Goal: Task Accomplishment & Management: Manage account settings

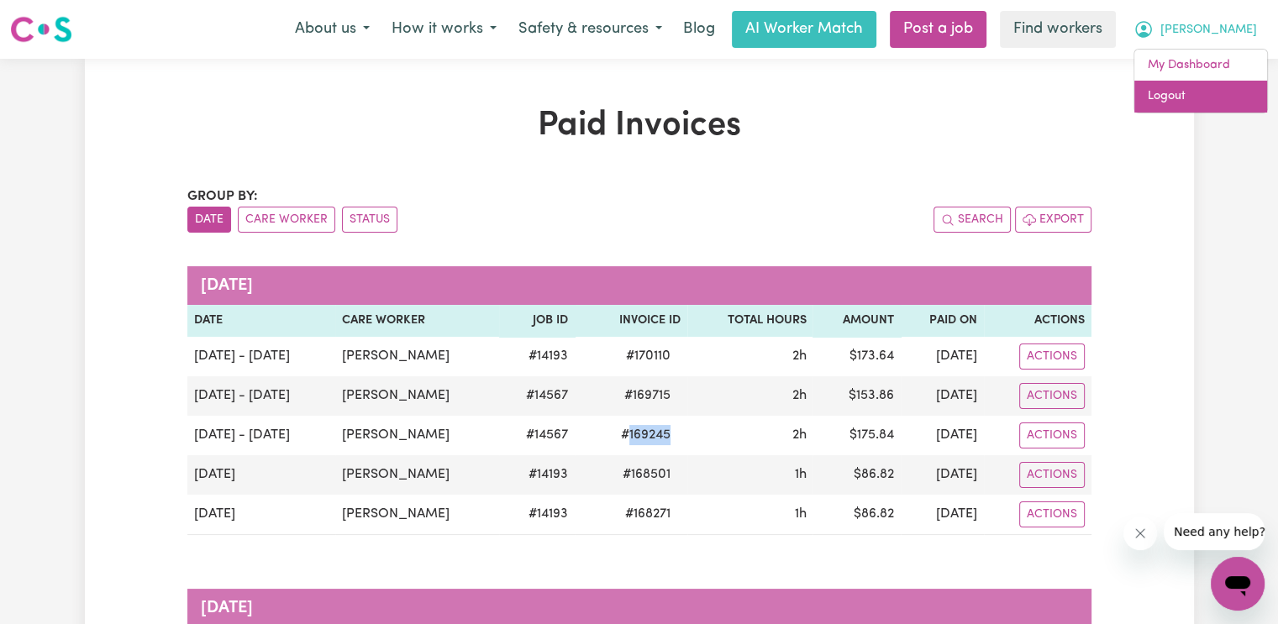
click at [1210, 92] on link "Logout" at bounding box center [1200, 97] width 133 height 32
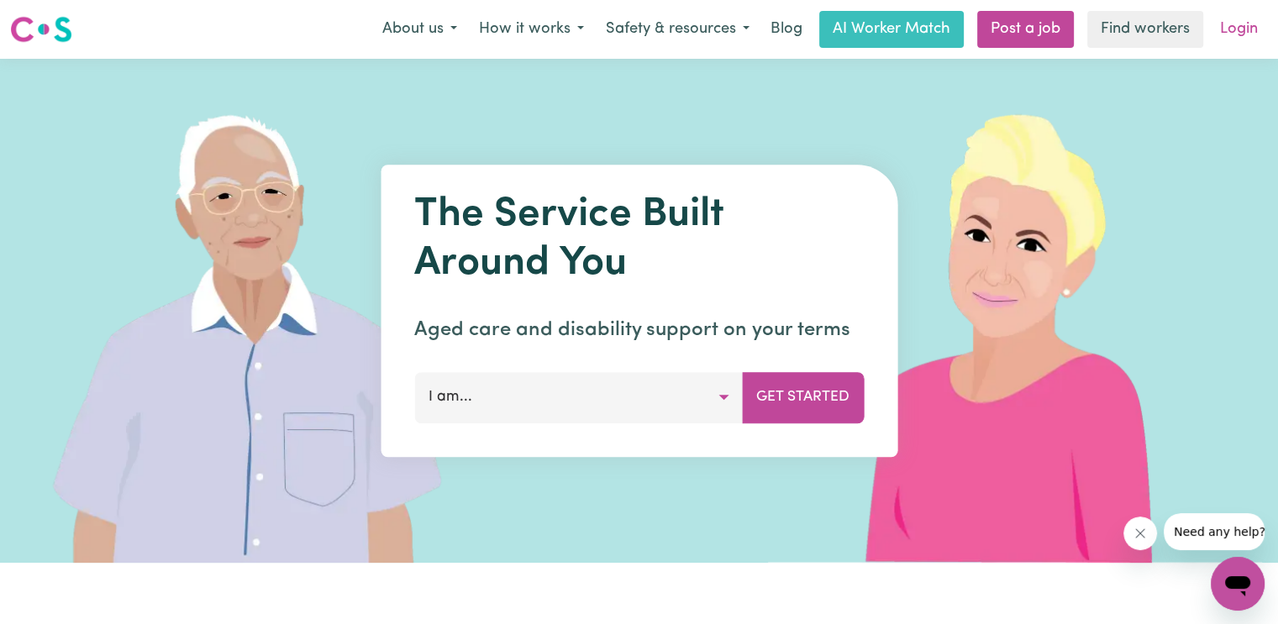
click at [1245, 28] on link "Login" at bounding box center [1239, 29] width 58 height 37
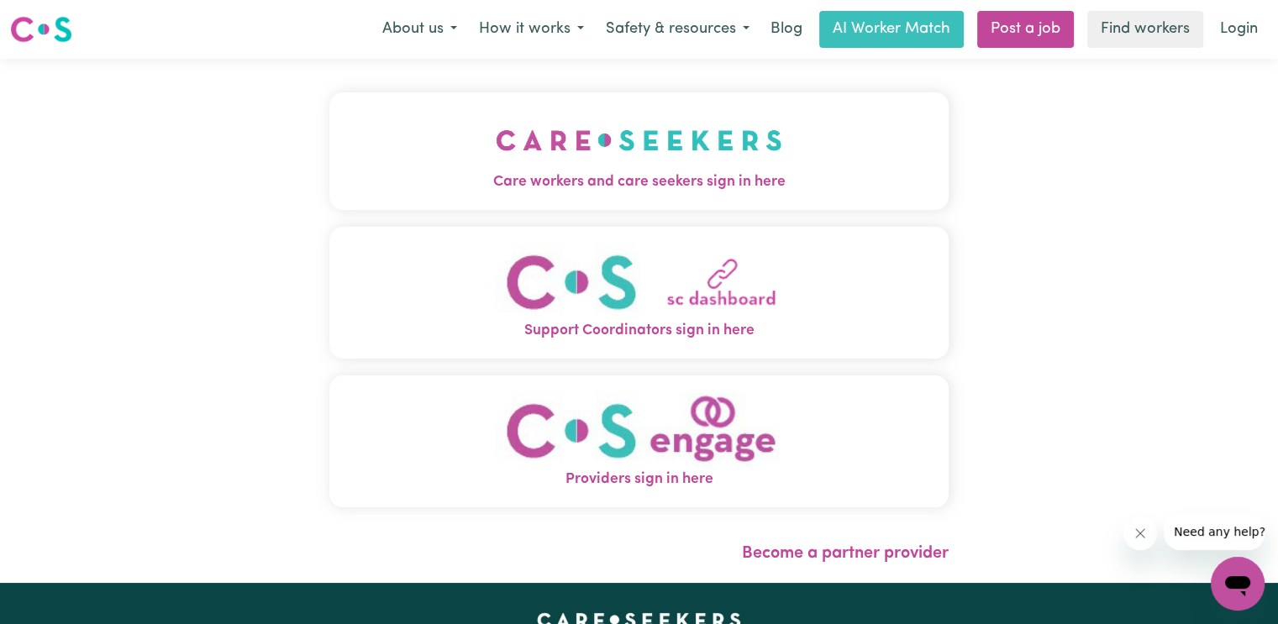
drag, startPoint x: 695, startPoint y: 155, endPoint x: 666, endPoint y: 187, distance: 42.8
click at [695, 157] on img "Care workers and care seekers sign in here" at bounding box center [639, 140] width 287 height 62
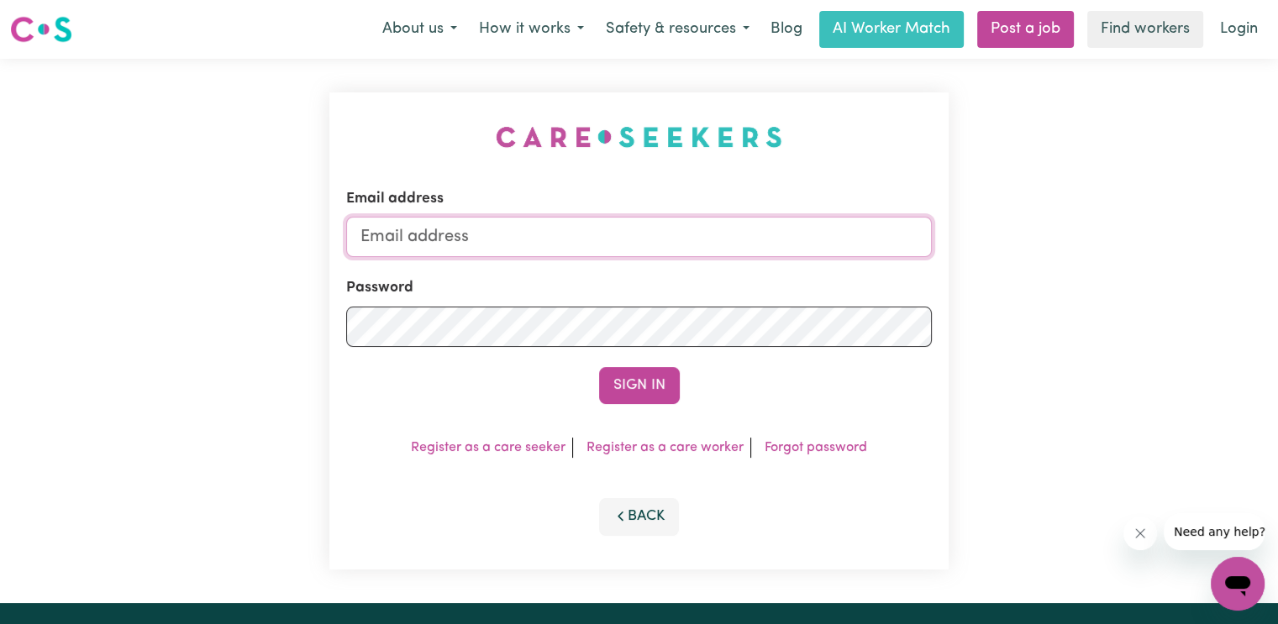
drag, startPoint x: 483, startPoint y: 237, endPoint x: 436, endPoint y: 238, distance: 47.1
click at [483, 237] on input "Email address" at bounding box center [639, 237] width 586 height 40
type input "[EMAIL_ADDRESS][DOMAIN_NAME]"
click at [599, 367] on button "Sign In" at bounding box center [639, 385] width 81 height 37
